Goal: Task Accomplishment & Management: Use online tool/utility

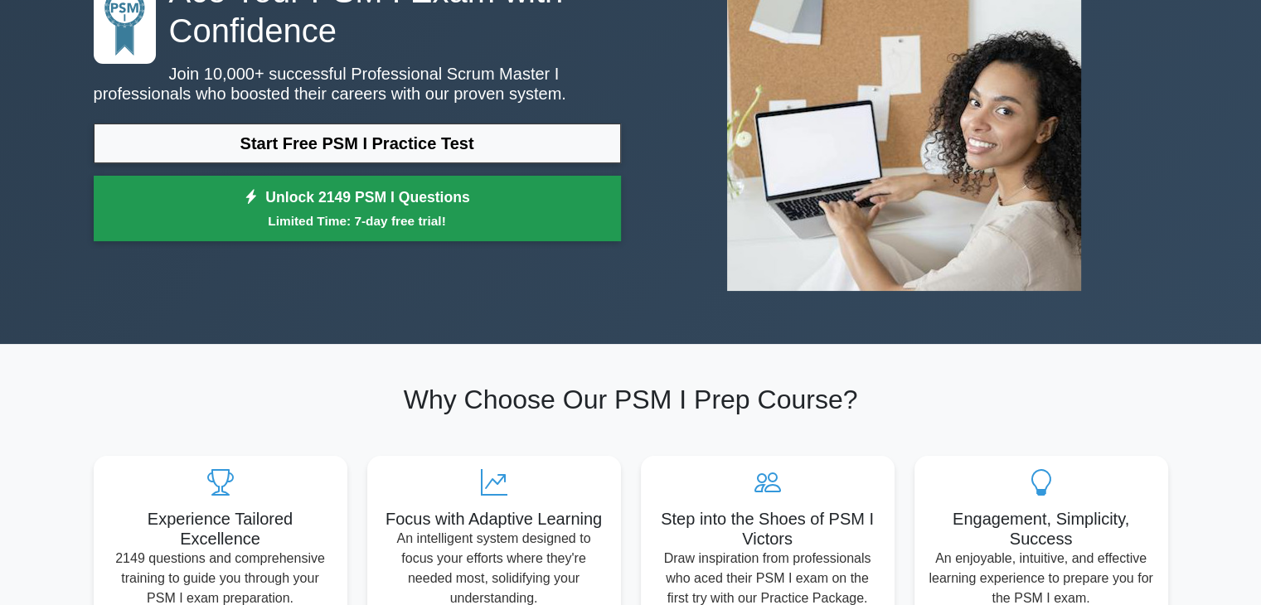
scroll to position [178, 0]
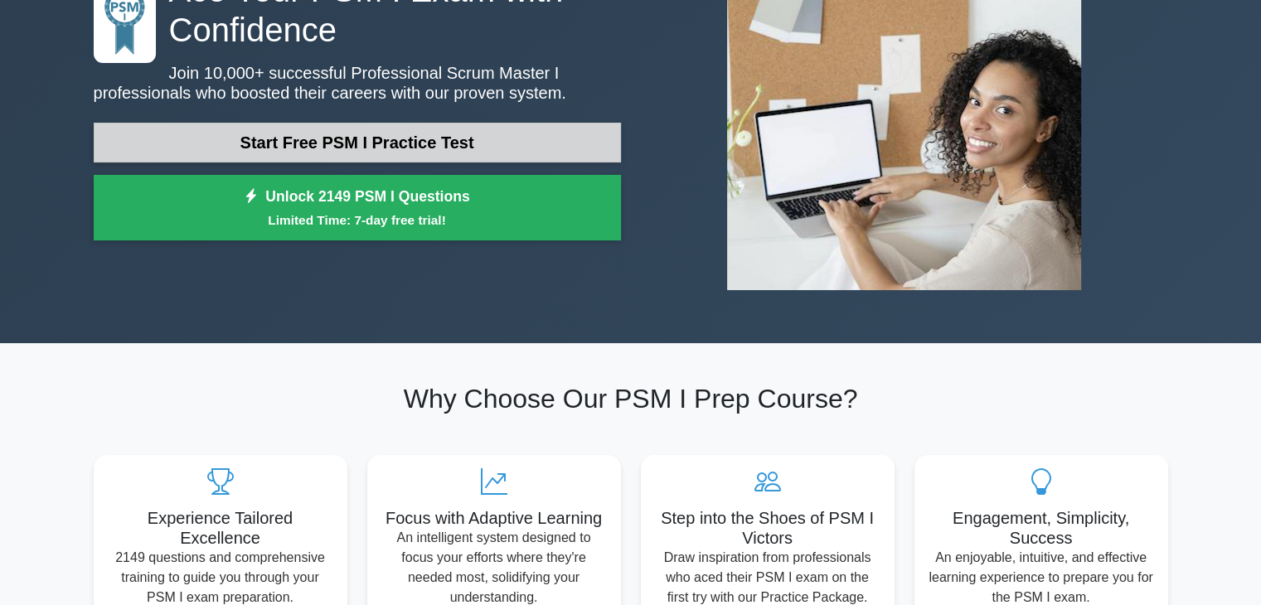
click at [402, 150] on link "Start Free PSM I Practice Test" at bounding box center [357, 143] width 527 height 40
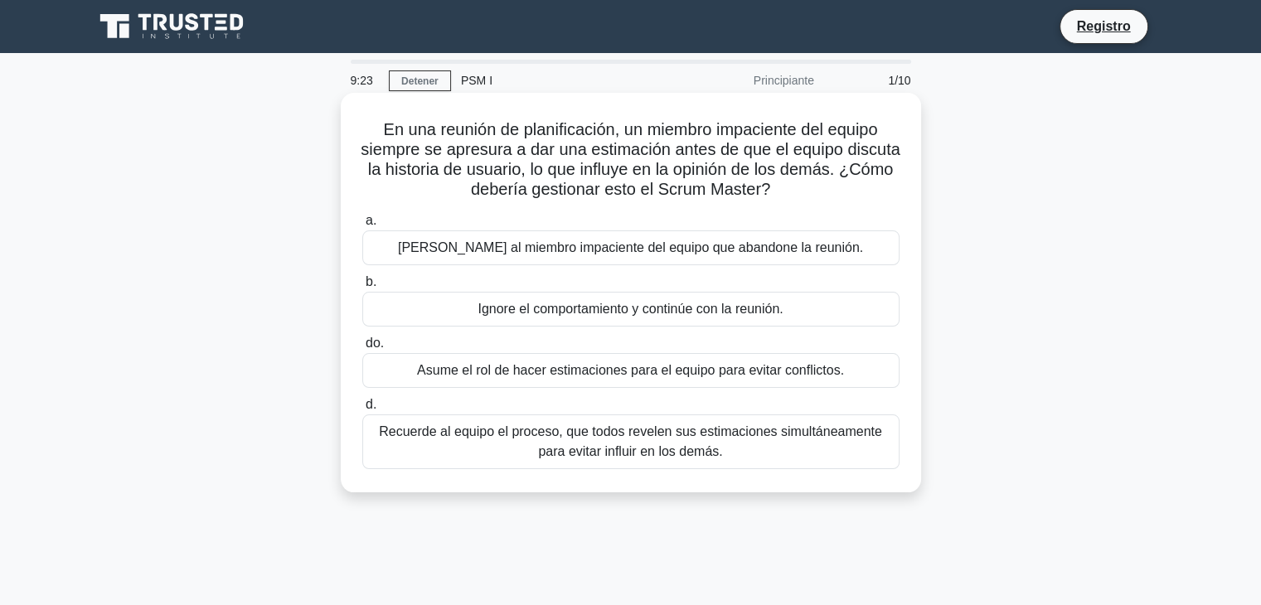
click at [803, 442] on font "Recuerde al equipo el proceso, que todos revelen sus estimaciones simultáneamen…" at bounding box center [631, 442] width 522 height 40
click at [362, 410] on input "d. Recuerde al equipo el proceso, que todos revelen sus estimaciones simultánea…" at bounding box center [362, 405] width 0 height 11
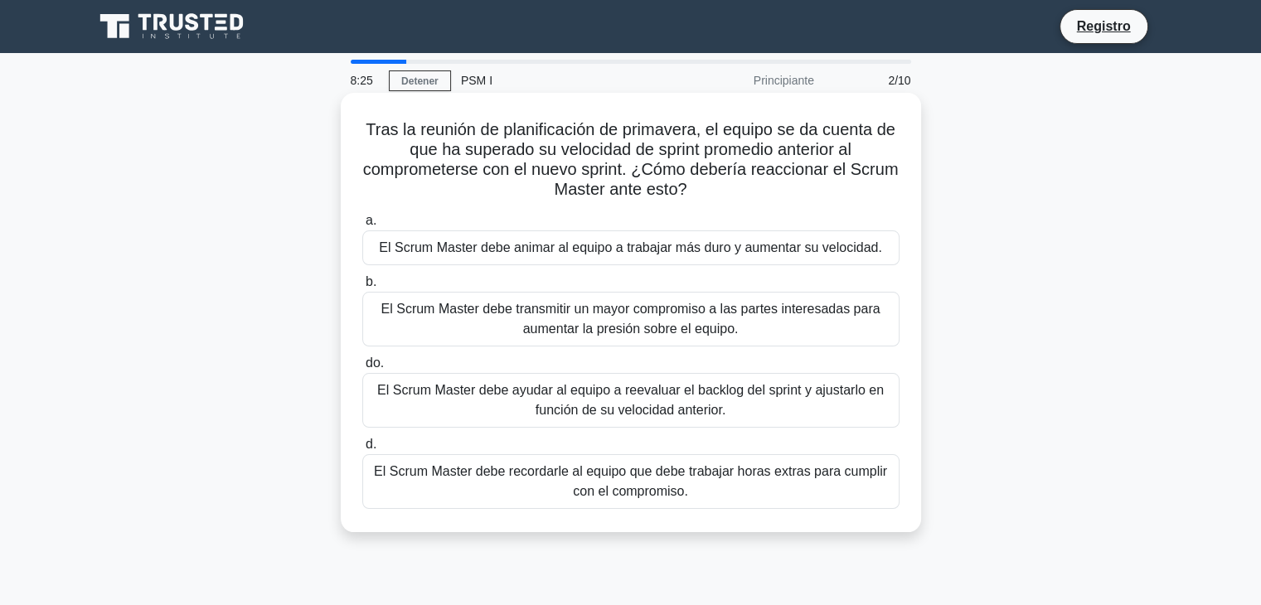
click at [722, 401] on font "El Scrum Master debe ayudar al equipo a reevaluar el backlog del sprint y ajust…" at bounding box center [630, 400] width 507 height 34
click at [362, 369] on input "do. El Scrum Master debe ayudar al equipo a reevaluar el backlog del sprint y a…" at bounding box center [362, 363] width 0 height 11
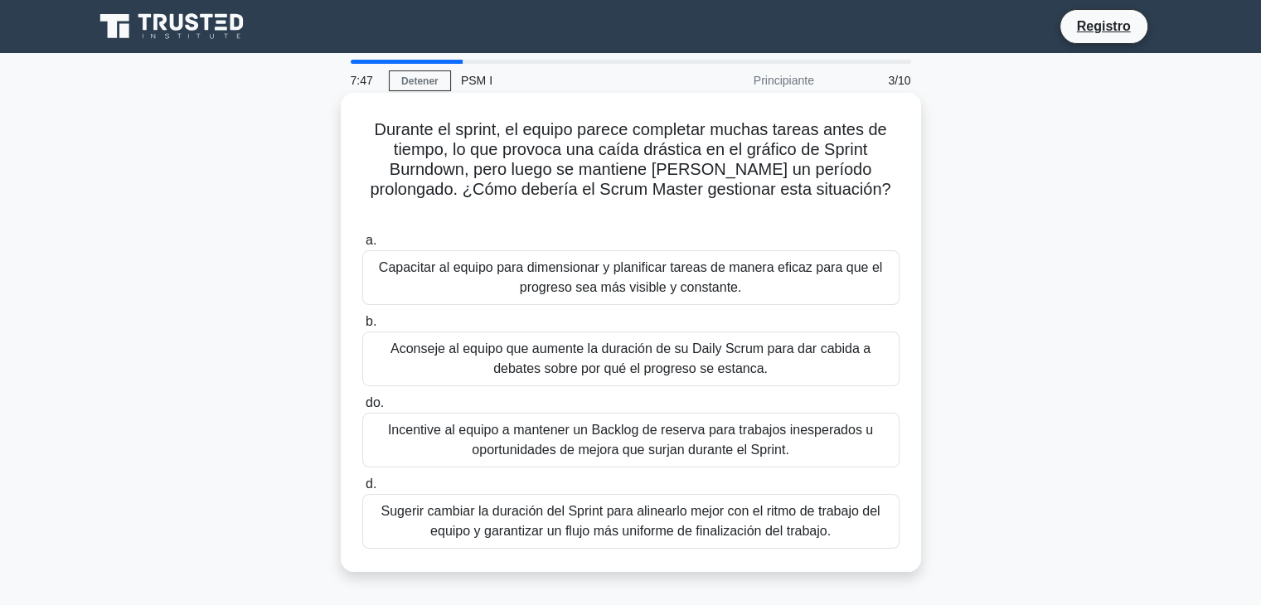
click at [696, 517] on font "Sugerir cambiar la duración del Sprint para alinearlo mejor con el ritmo de tra…" at bounding box center [630, 521] width 499 height 34
click at [362, 490] on input "d. Sugerir cambiar la duración del Sprint para alinearlo mejor con el ritmo de …" at bounding box center [362, 484] width 0 height 11
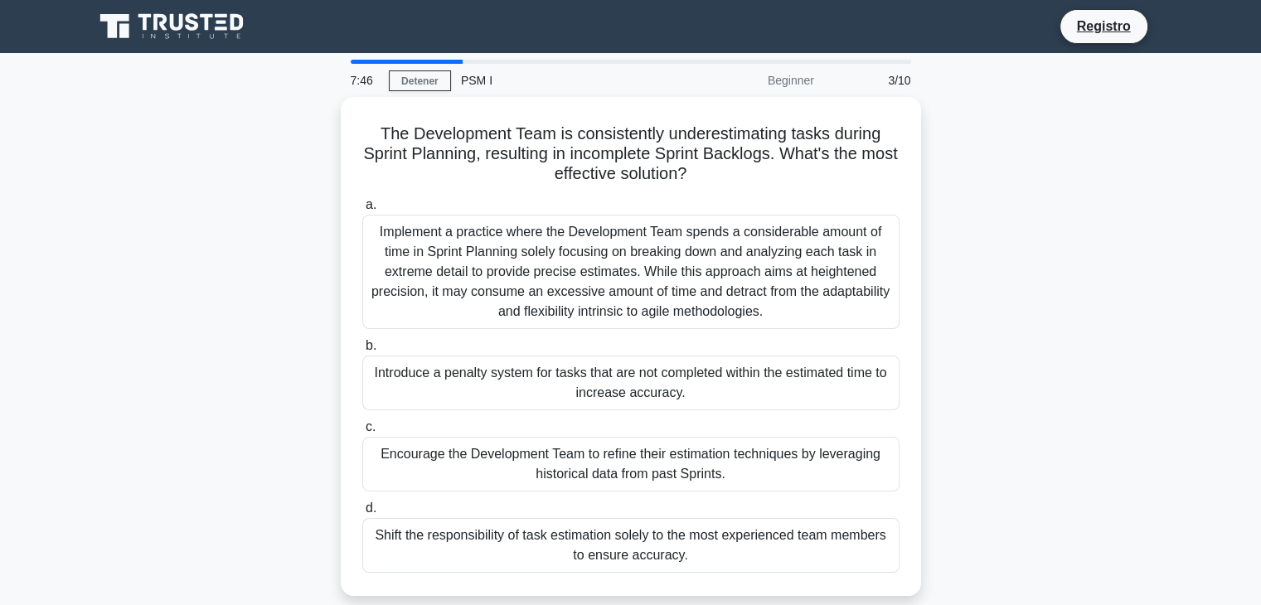
click at [696, 518] on div "Shift the responsibility of task estimation solely to the most experienced team…" at bounding box center [630, 545] width 537 height 55
click at [362, 514] on input "d. Shift the responsibility of task estimation solely to the most experienced t…" at bounding box center [362, 508] width 0 height 11
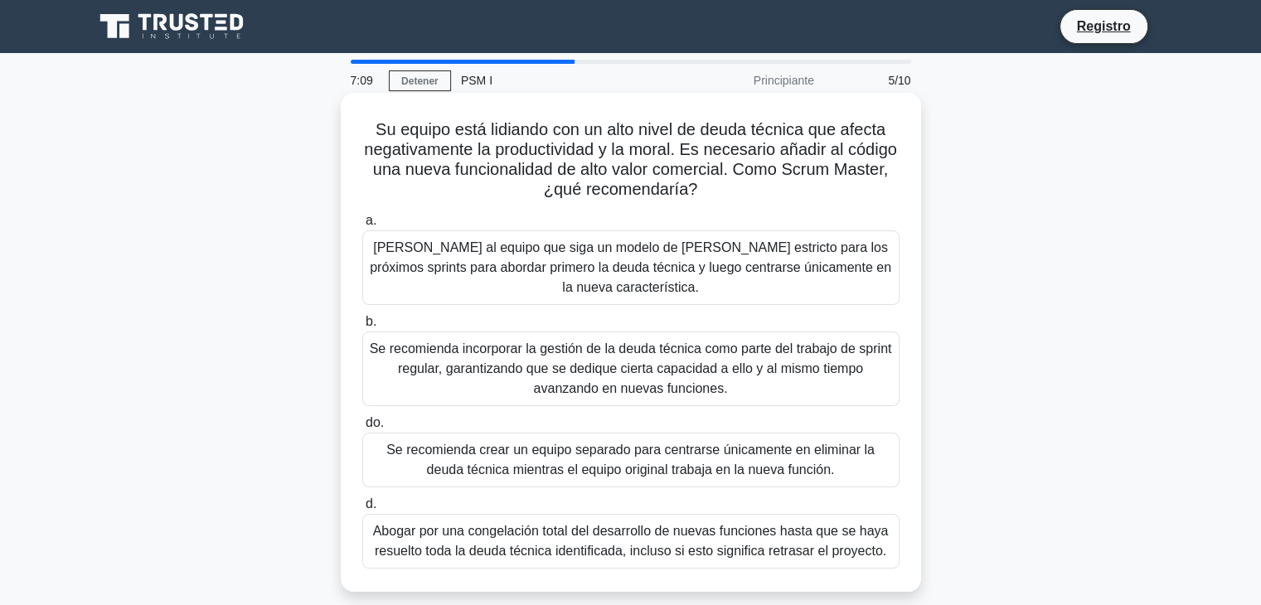
click at [695, 339] on div "Se recomienda incorporar la gestión de la deuda técnica como parte del trabajo …" at bounding box center [630, 369] width 537 height 75
click at [362, 328] on input "b. Se recomienda incorporar la gestión de la deuda técnica como parte del traba…" at bounding box center [362, 322] width 0 height 11
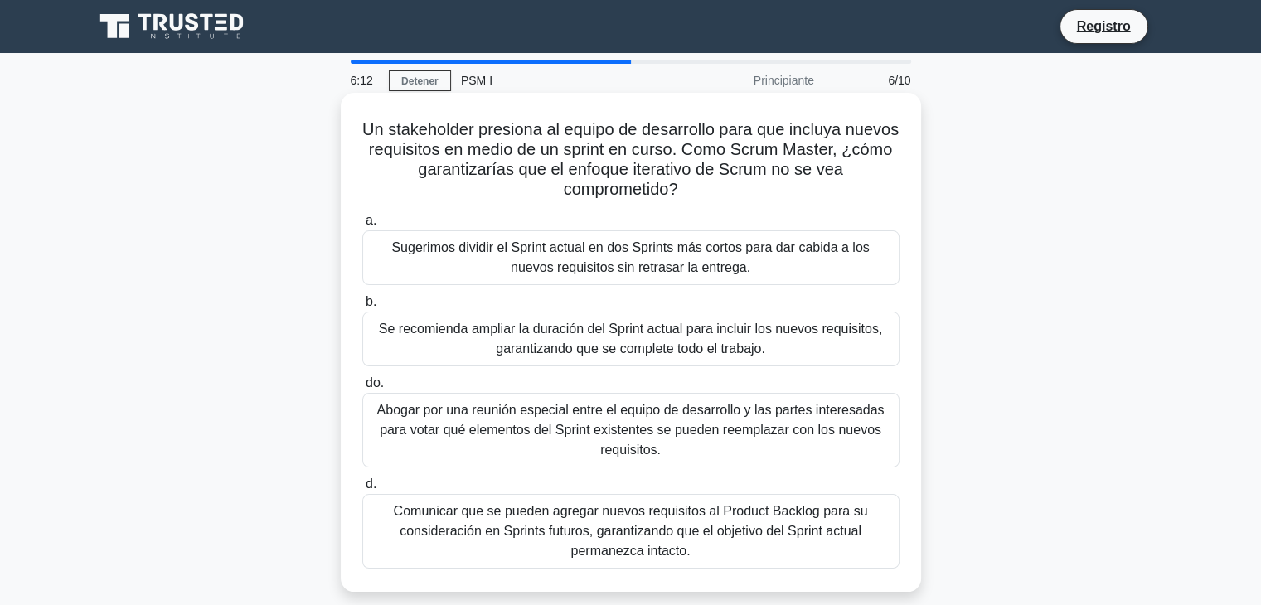
click at [745, 529] on font "Comunicar que se pueden agregar nuevos requisitos al Product Backlog para su co…" at bounding box center [631, 531] width 474 height 54
click at [362, 490] on input "d. Comunicar que se pueden agregar nuevos requisitos al Product Backlog para su…" at bounding box center [362, 484] width 0 height 11
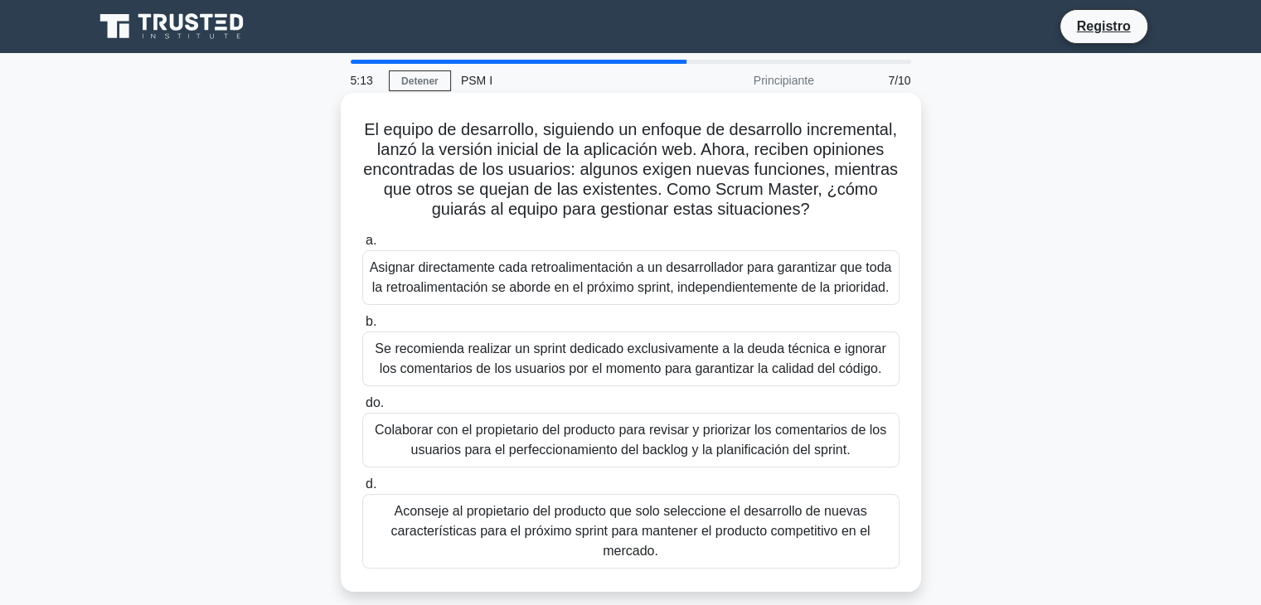
click at [706, 250] on label "a. Asignar directamente cada retroalimentación a un desarrollador para garantiz…" at bounding box center [630, 268] width 537 height 75
click at [362, 246] on input "a. Asignar directamente cada retroalimentación a un desarrollador para garantiz…" at bounding box center [362, 240] width 0 height 11
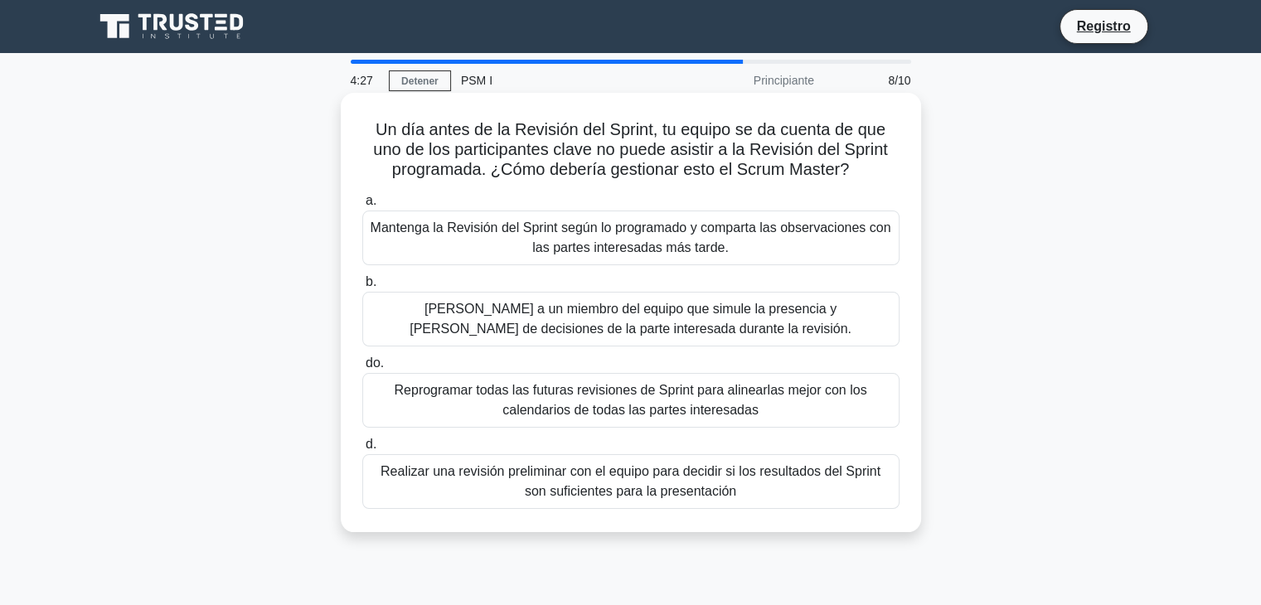
click at [859, 233] on font "Mantenga la Revisión del Sprint según lo programado y comparta las observacione…" at bounding box center [631, 238] width 521 height 34
click at [362, 206] on input "a. Mantenga la Revisión del Sprint según lo programado y comparta las observaci…" at bounding box center [362, 201] width 0 height 11
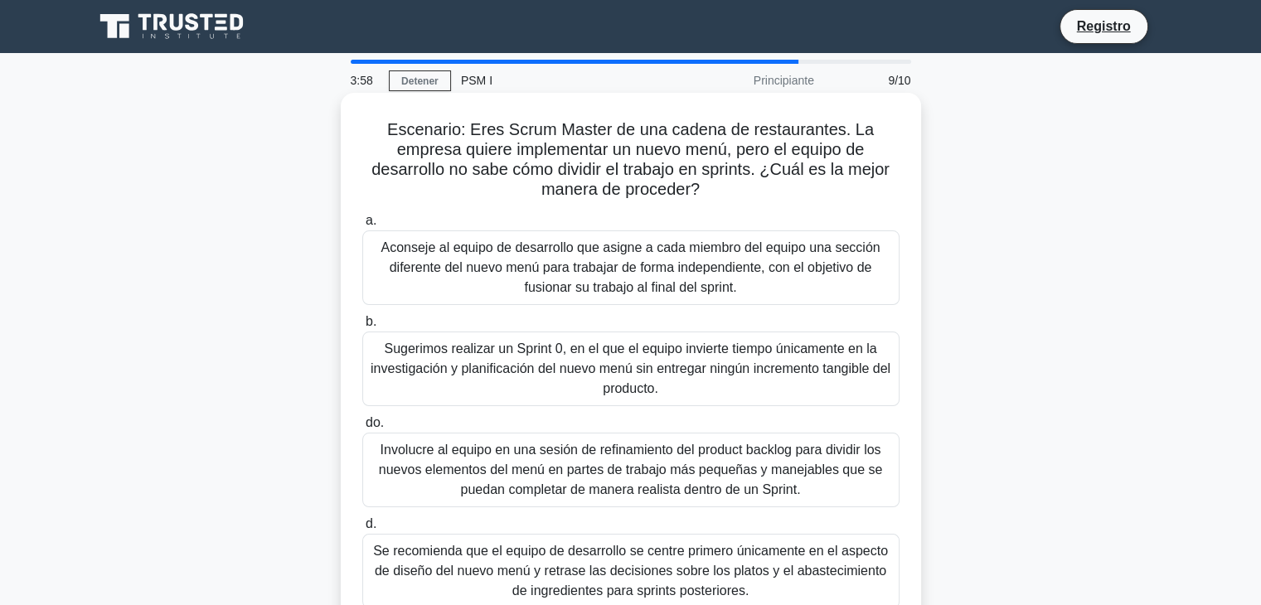
click at [778, 374] on font "Sugerimos realizar un Sprint 0, en el que el equipo invierte tiempo únicamente …" at bounding box center [631, 369] width 520 height 54
click at [362, 328] on input "b. Sugerimos realizar un Sprint 0, en el que el equipo invierte tiempo únicamen…" at bounding box center [362, 322] width 0 height 11
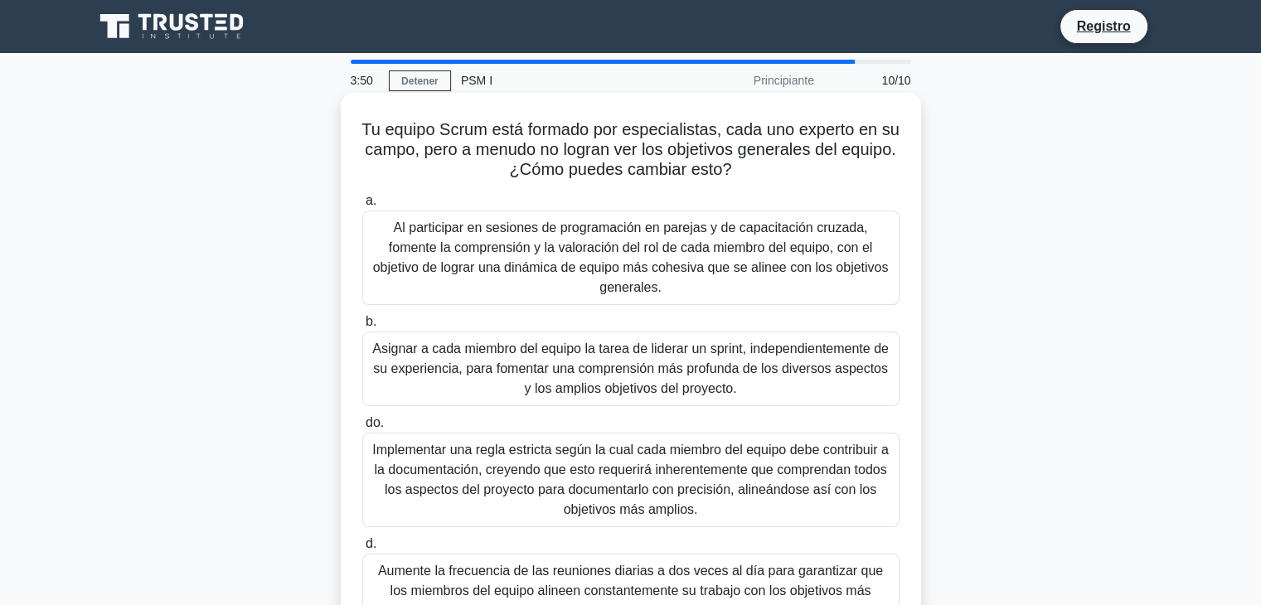
click at [768, 443] on font "Implementar una regla estricta según la cual cada miembro del equipo debe contr…" at bounding box center [630, 480] width 517 height 74
click at [362, 429] on input "do. Implementar una regla estricta según la cual cada miembro del equipo debe c…" at bounding box center [362, 423] width 0 height 11
